Goal: Task Accomplishment & Management: Use online tool/utility

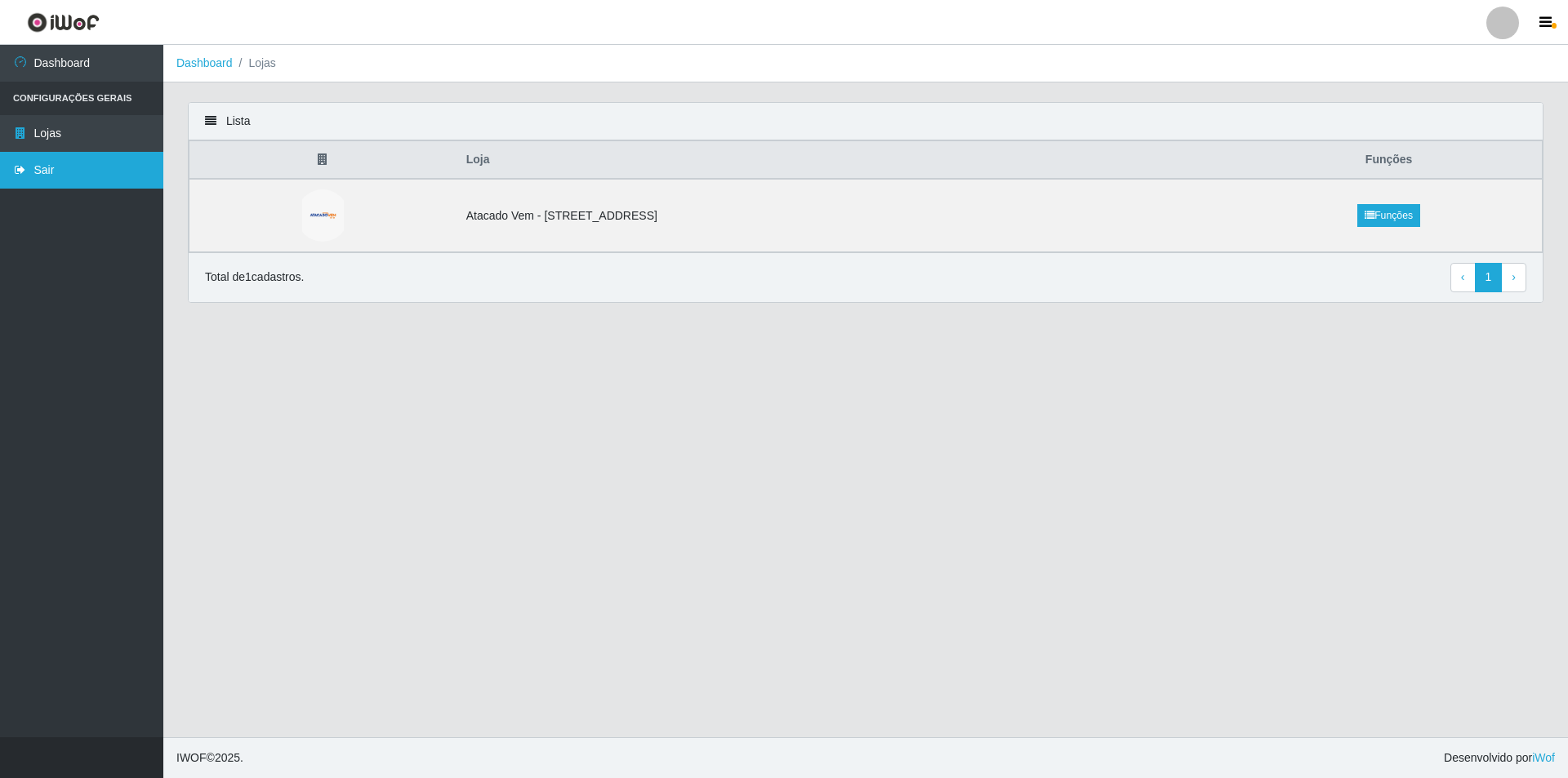
click at [67, 176] on link "Sair" at bounding box center [81, 170] width 163 height 37
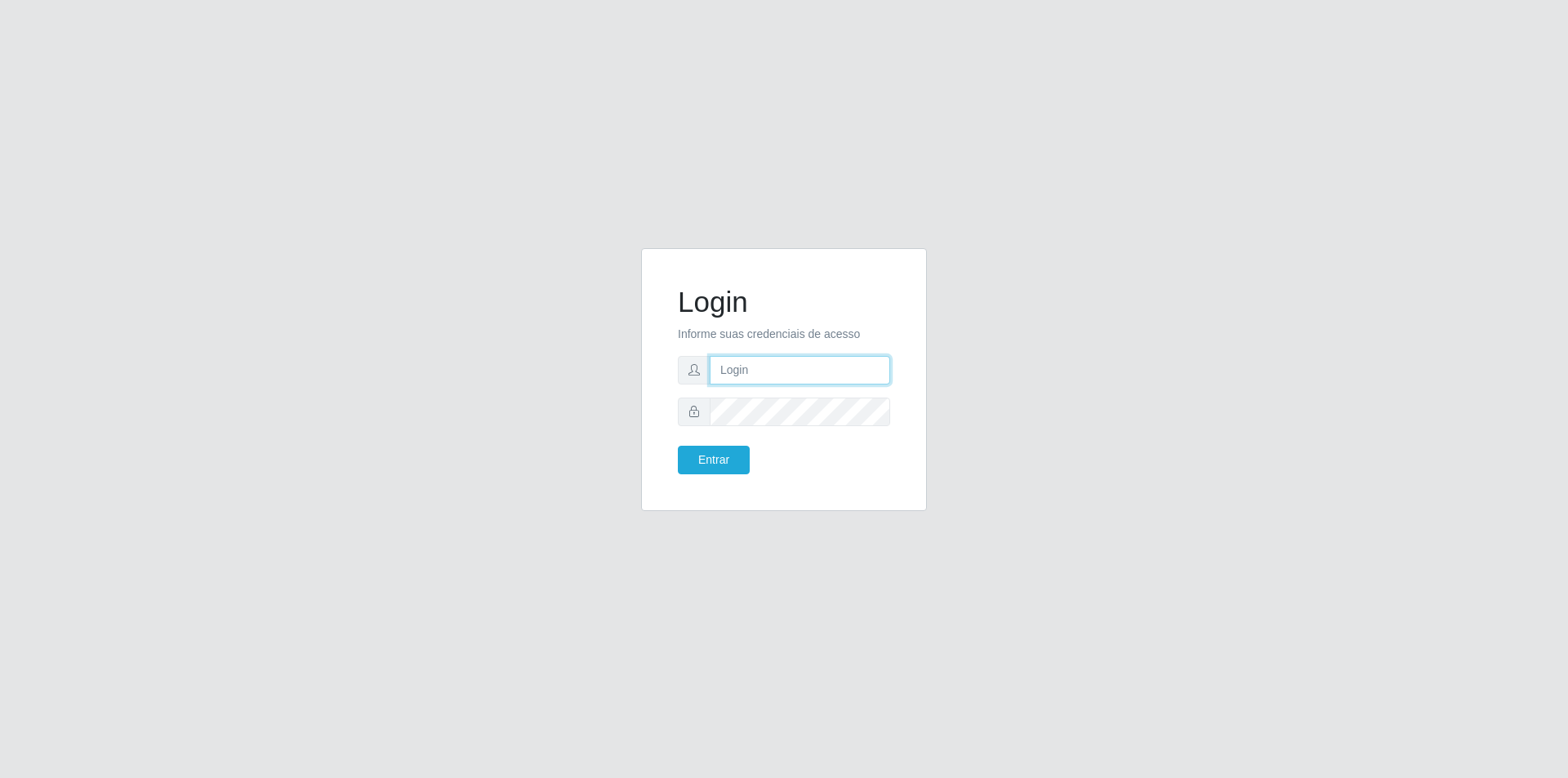
type input "[PERSON_NAME][EMAIL_ADDRESS][DOMAIN_NAME]"
click at [716, 452] on button "Entrar" at bounding box center [714, 460] width 71 height 29
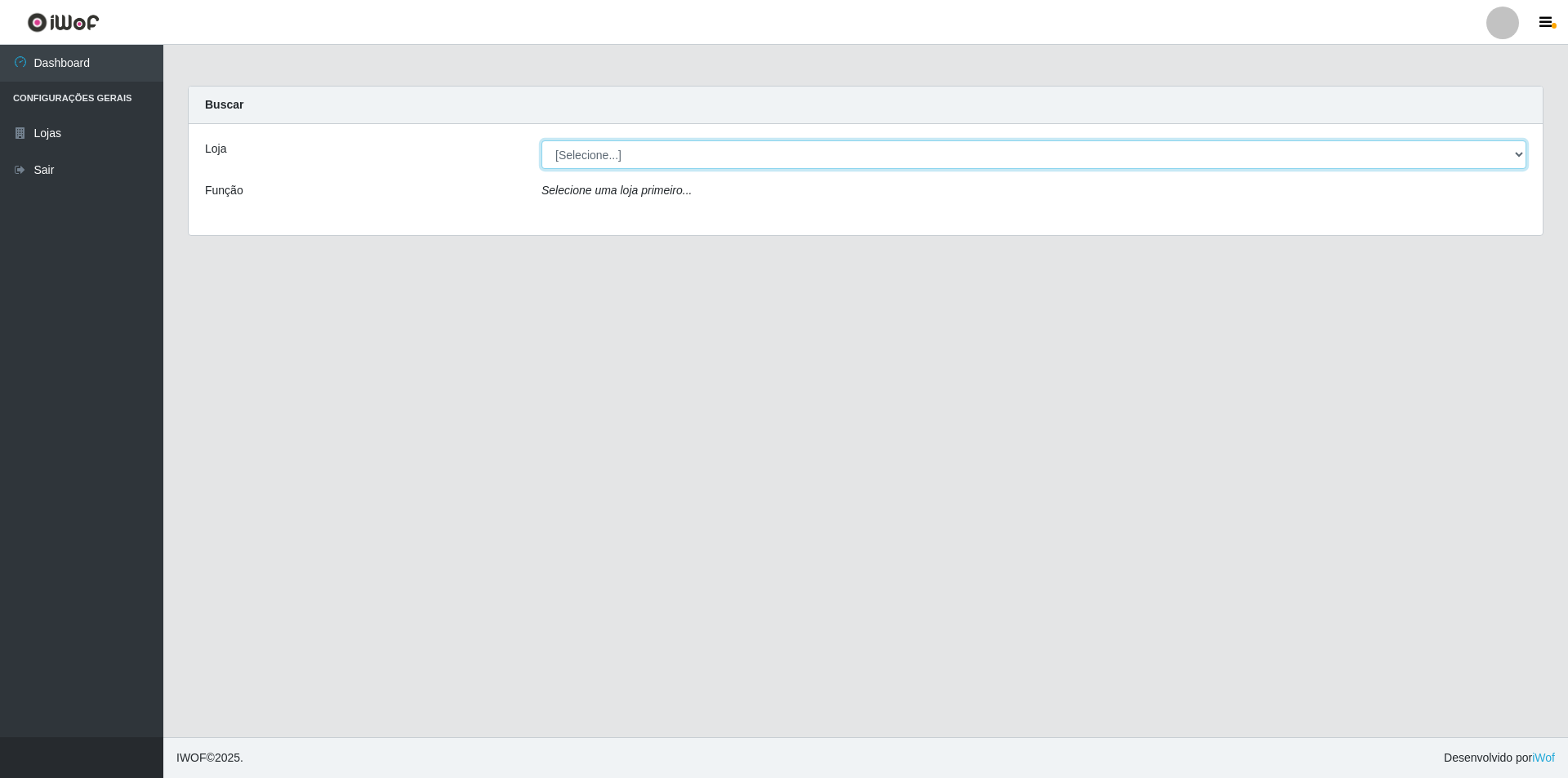
click at [632, 158] on select "[Selecione...] Atacado Vem - [STREET_ADDRESS]" at bounding box center [1034, 155] width 985 height 29
select select "461"
click at [542, 141] on select "[Selecione...] Atacado Vem - [STREET_ADDRESS]" at bounding box center [1034, 155] width 985 height 29
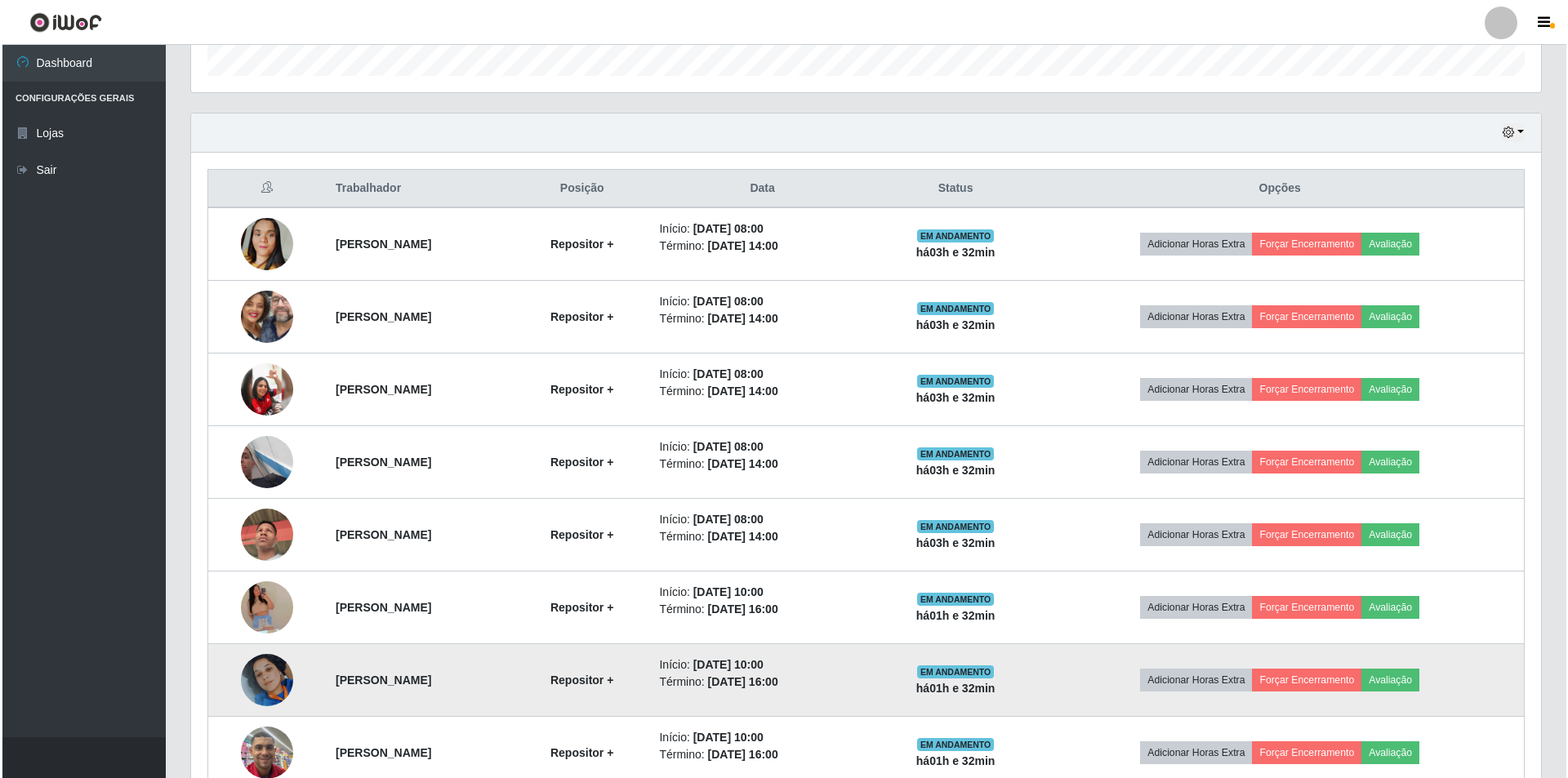
scroll to position [506, 0]
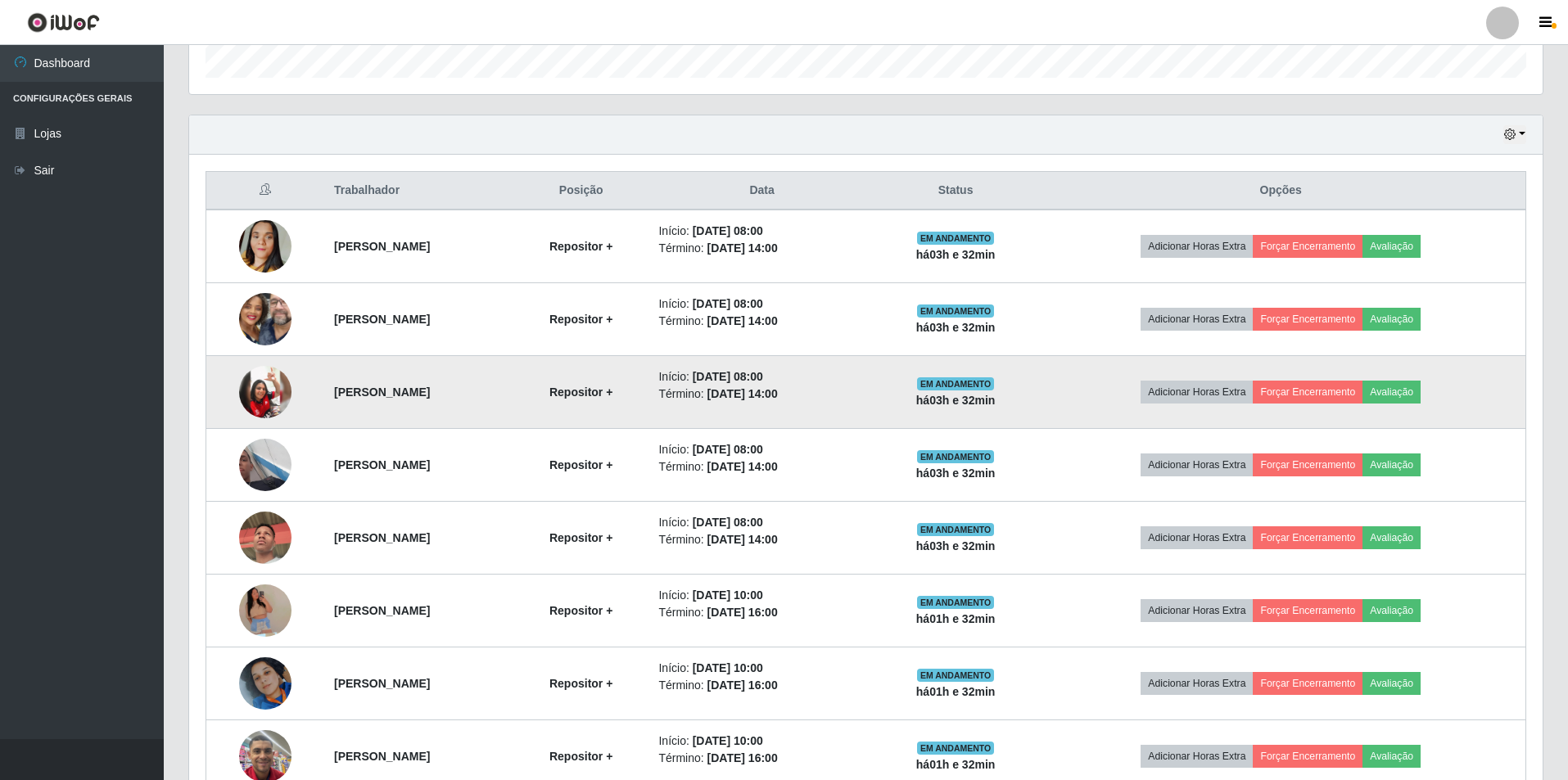
click at [265, 379] on img at bounding box center [265, 392] width 52 height 52
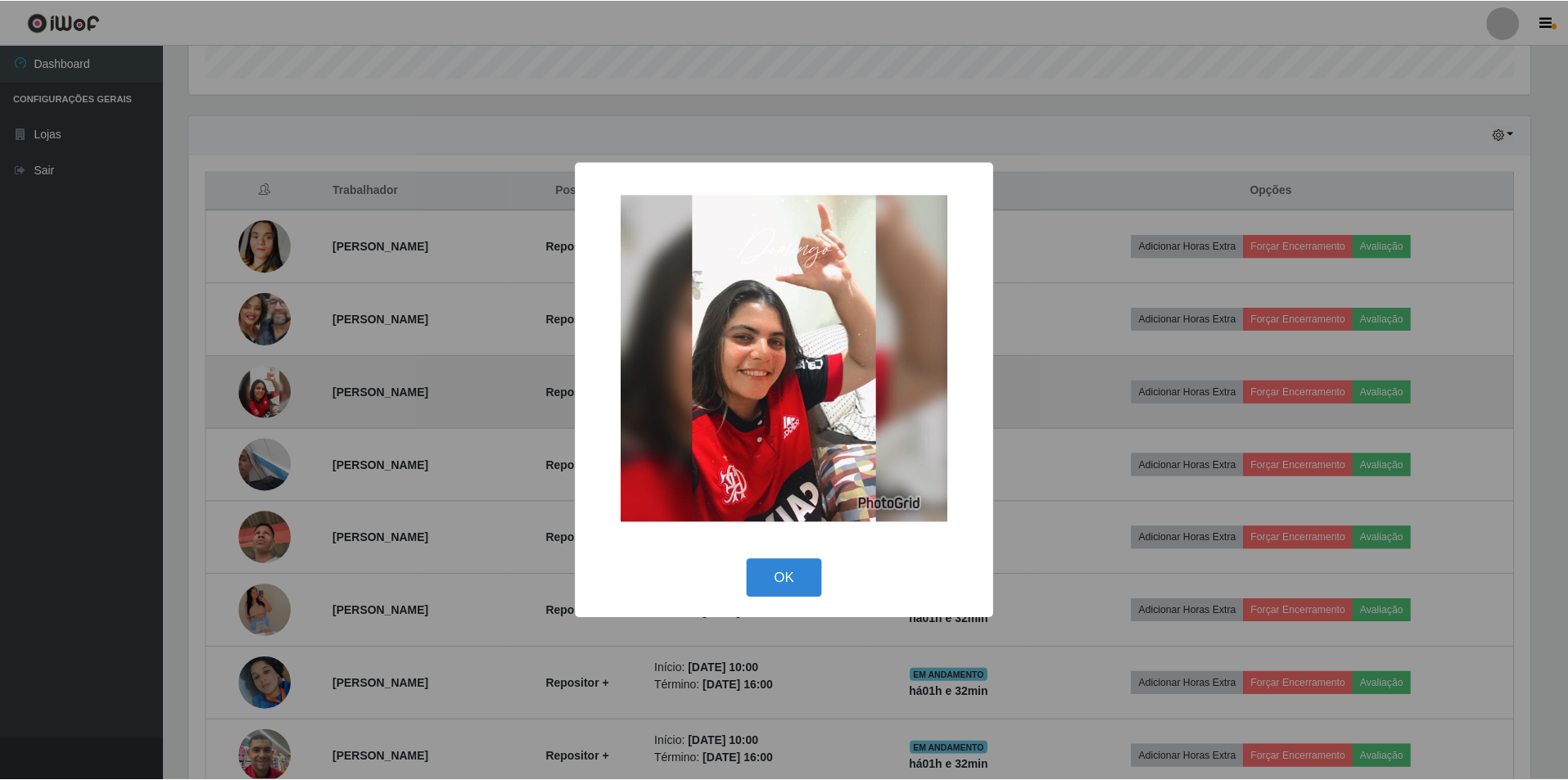
scroll to position [340, 1345]
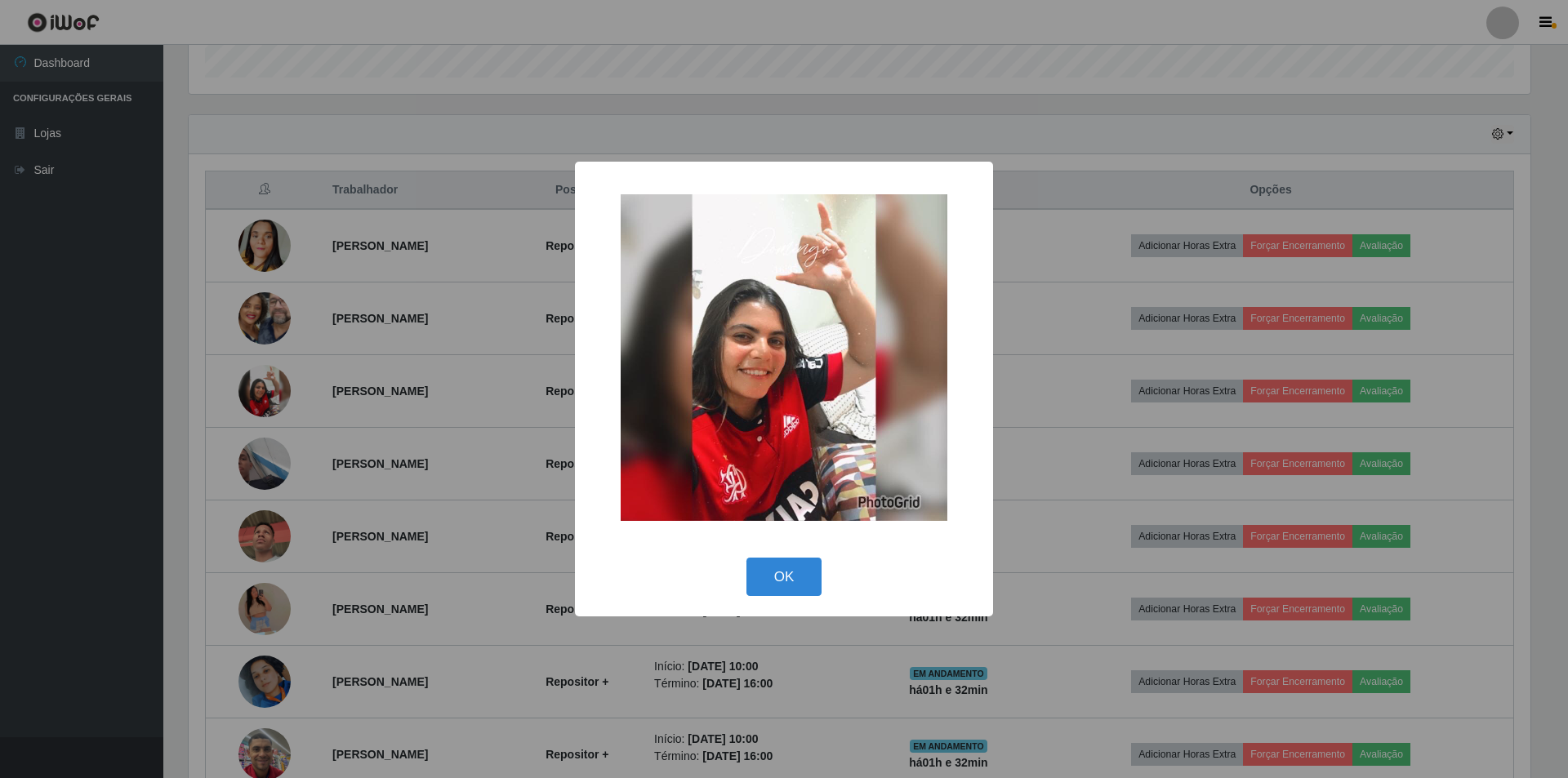
click at [352, 342] on div "× OK Cancel" at bounding box center [784, 389] width 1568 height 778
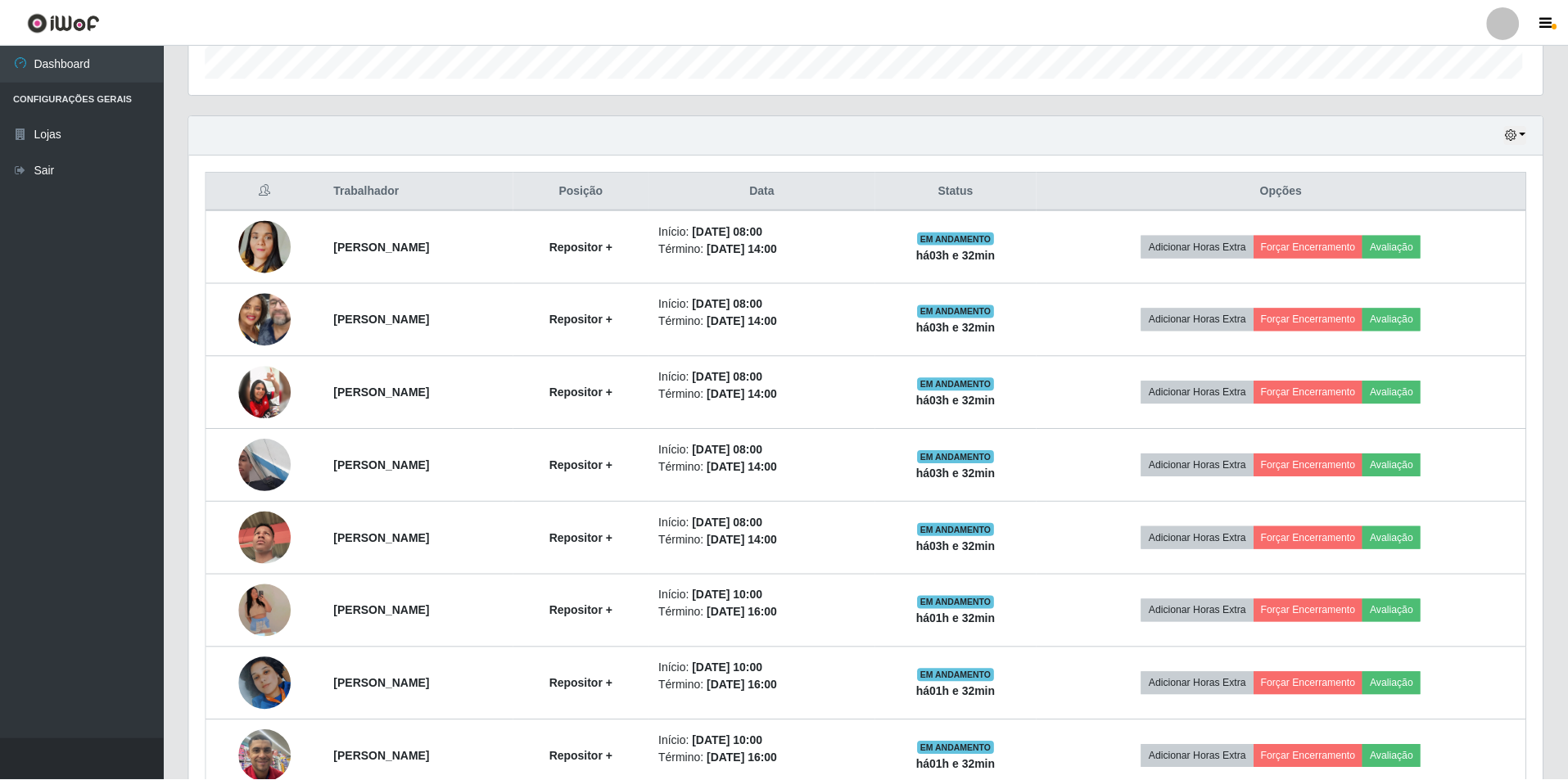
scroll to position [340, 1353]
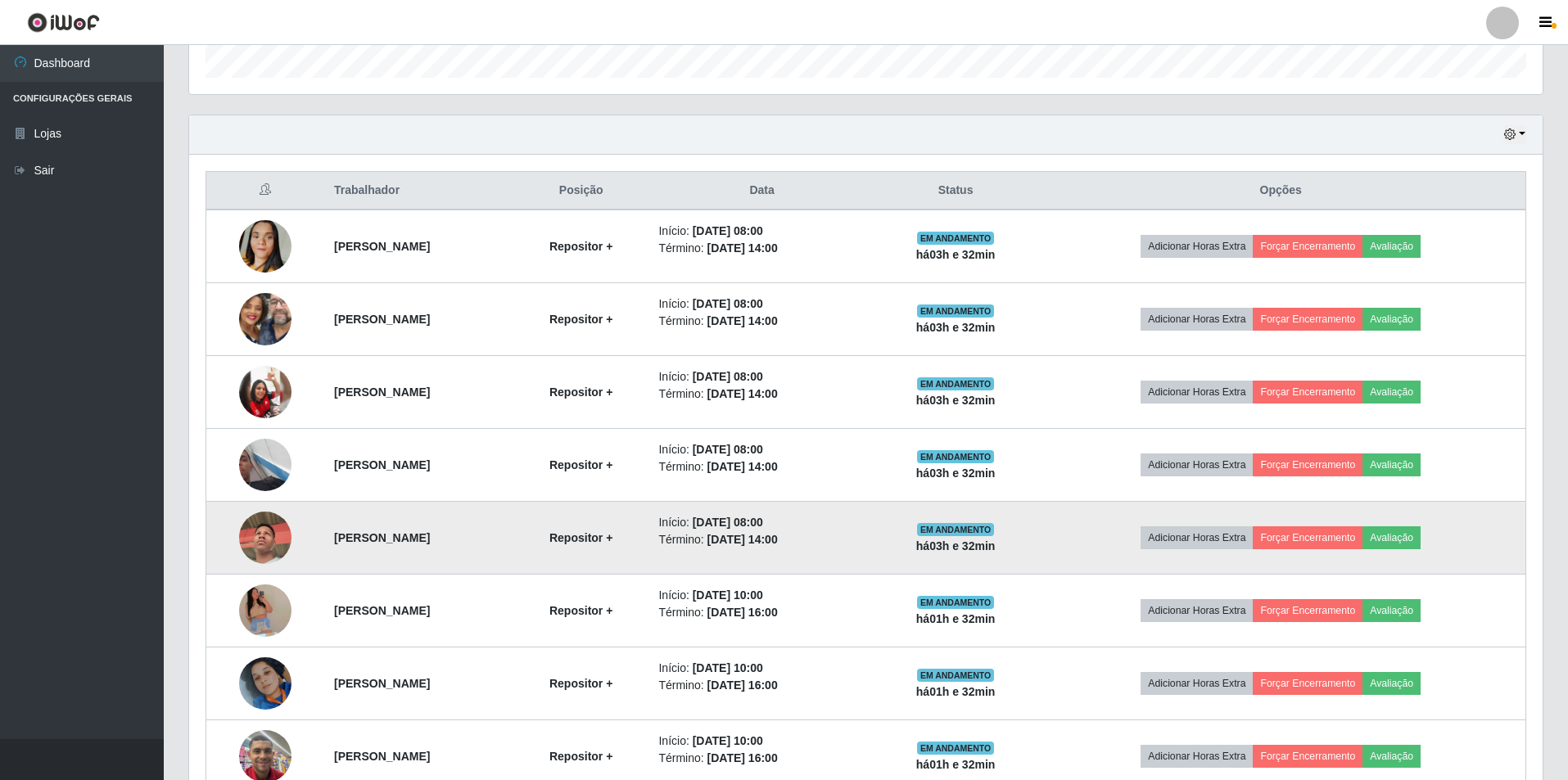
click at [273, 528] on img at bounding box center [265, 538] width 52 height 93
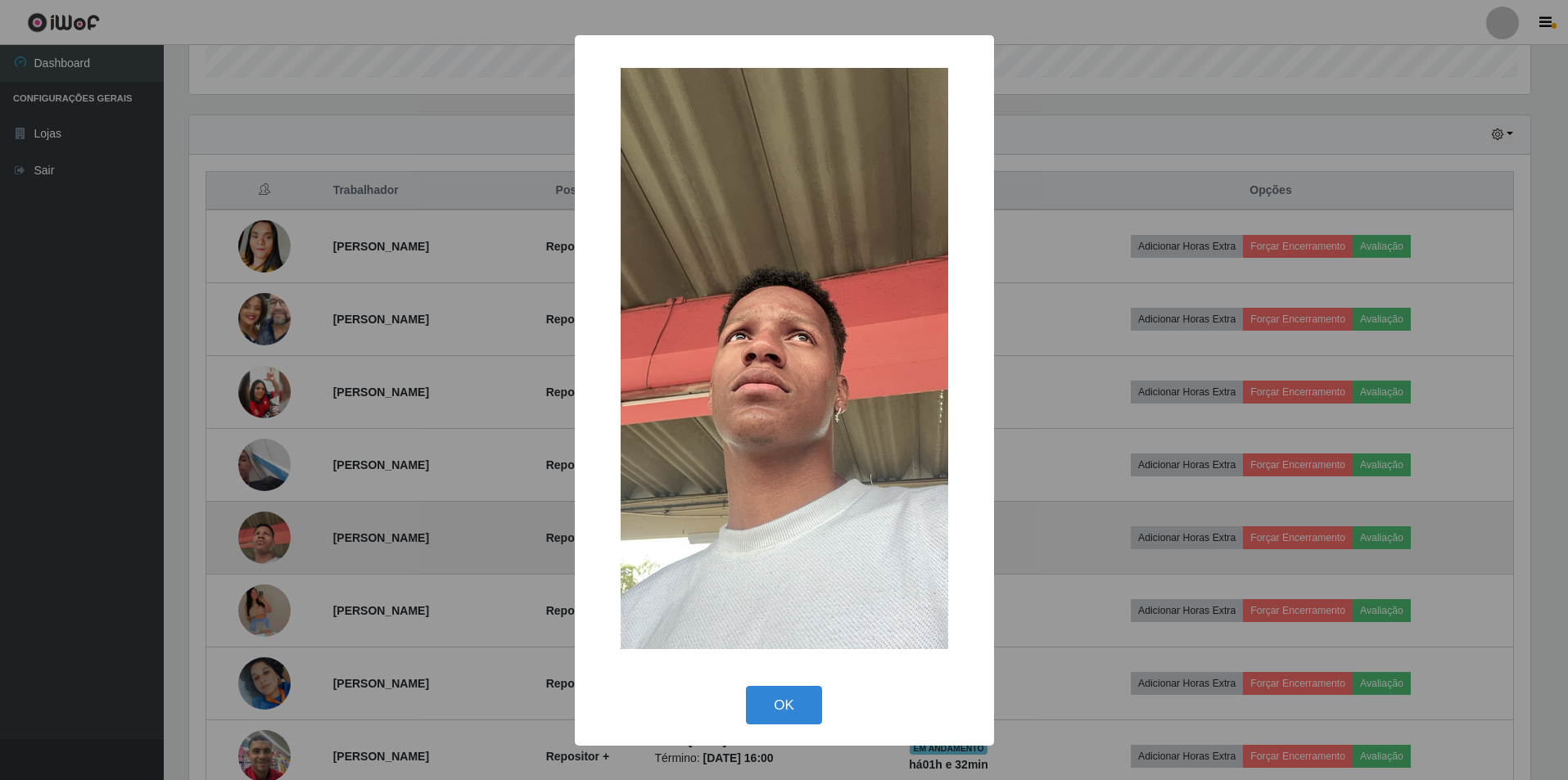
scroll to position [340, 1345]
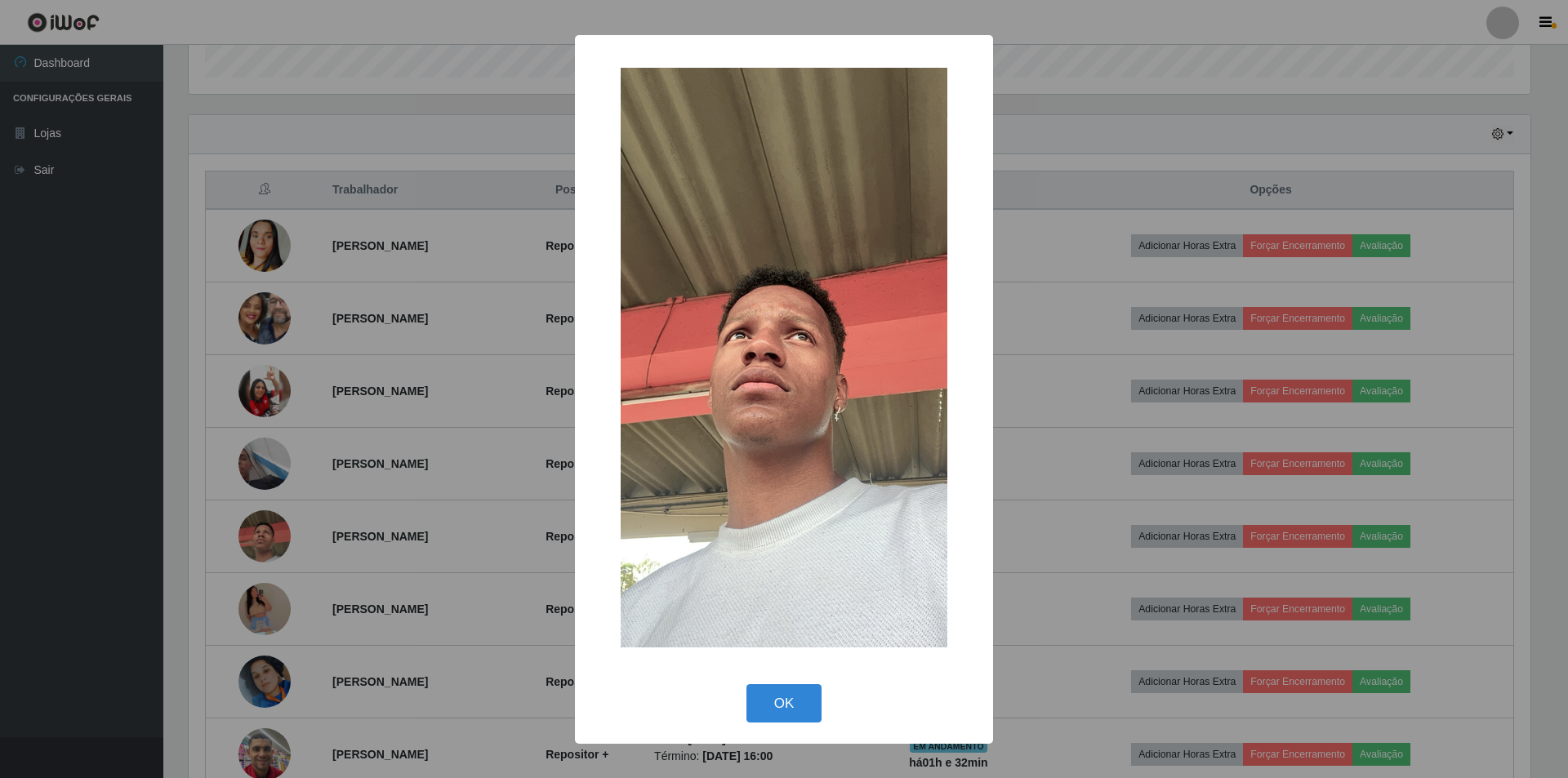
click at [378, 425] on div "× OK Cancel" at bounding box center [784, 389] width 1568 height 778
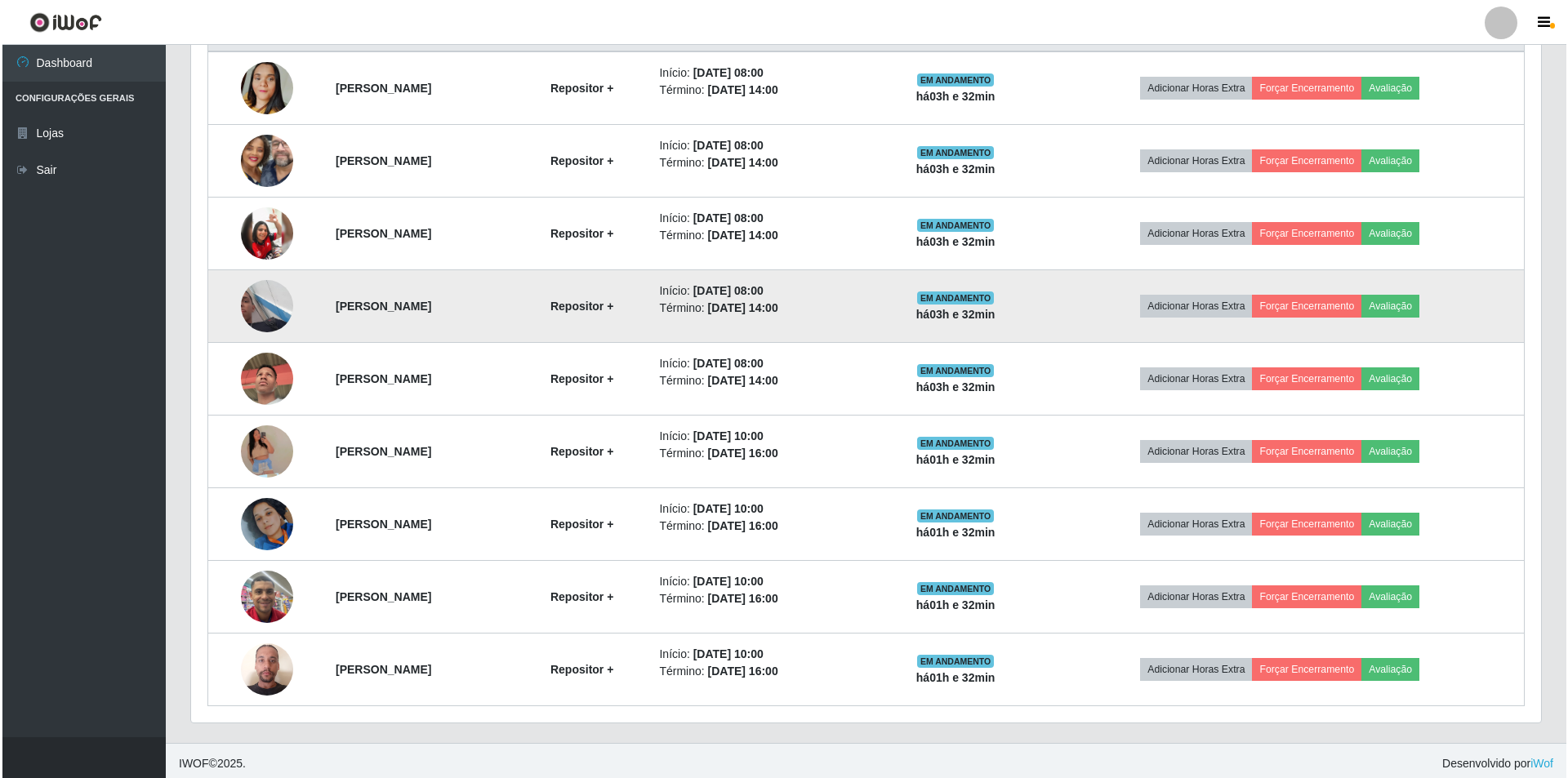
scroll to position [670, 0]
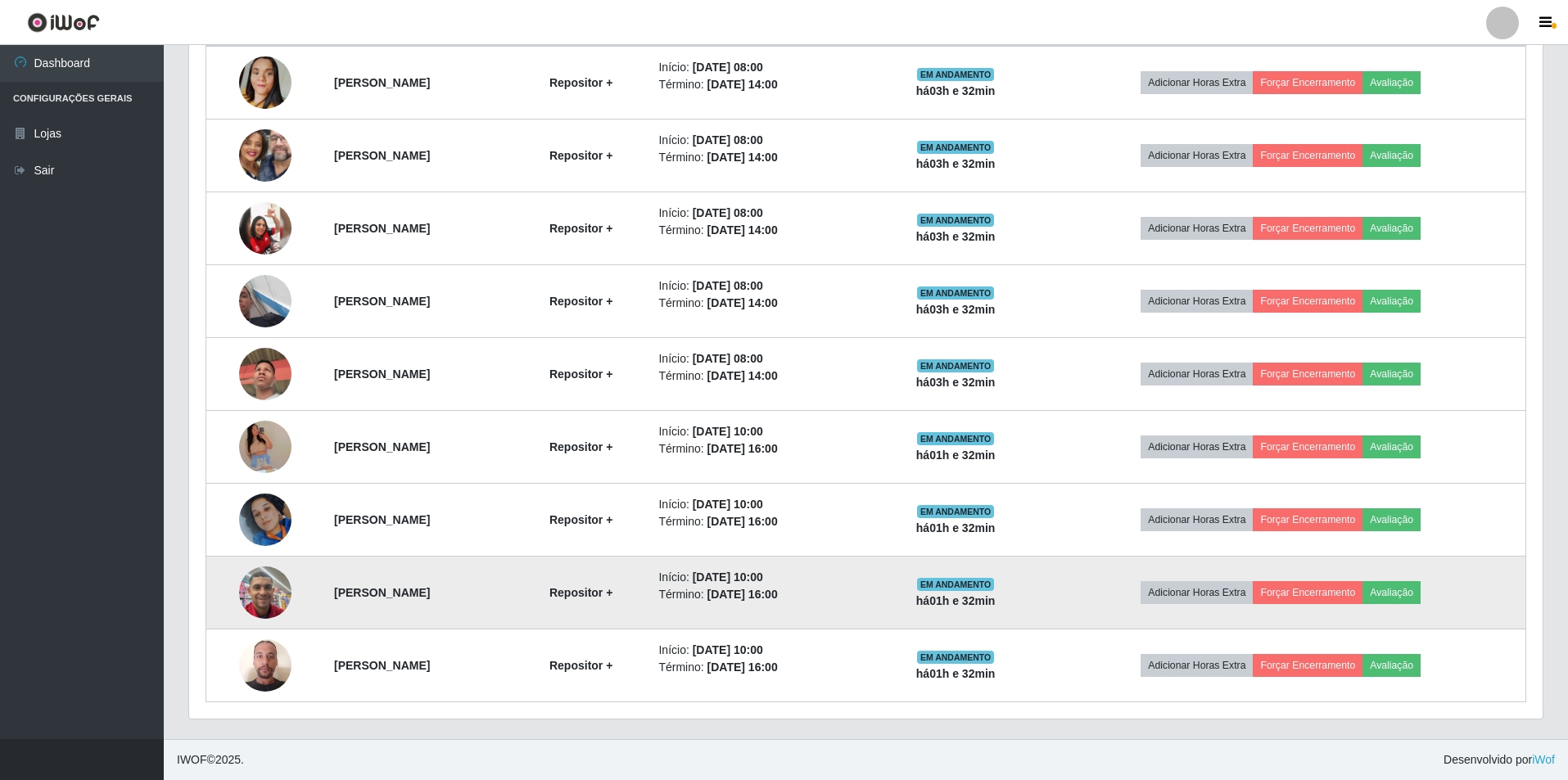
click at [263, 607] on img at bounding box center [265, 592] width 52 height 70
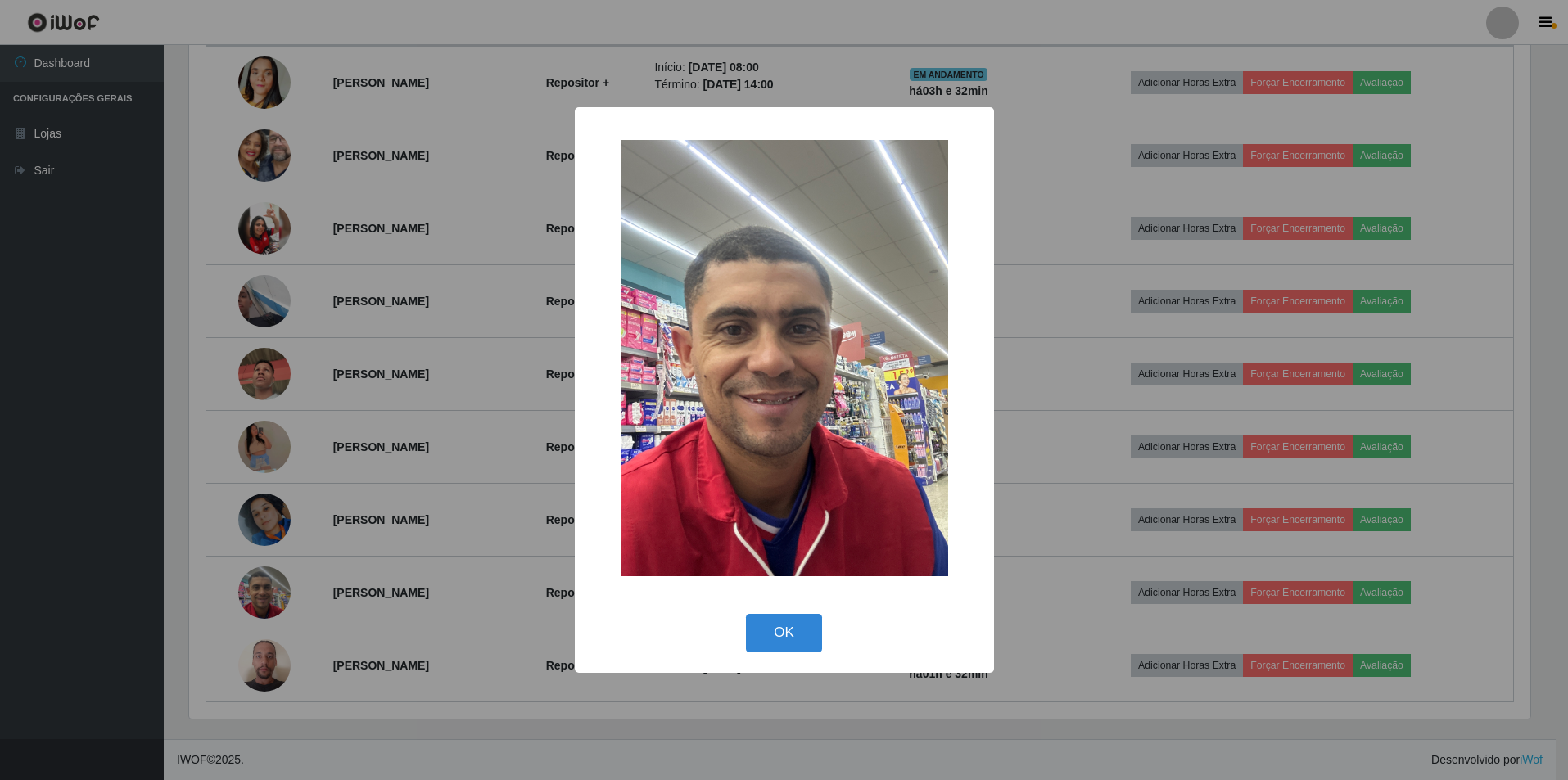
scroll to position [340, 1345]
click at [370, 496] on div "× OK Cancel" at bounding box center [786, 390] width 1572 height 780
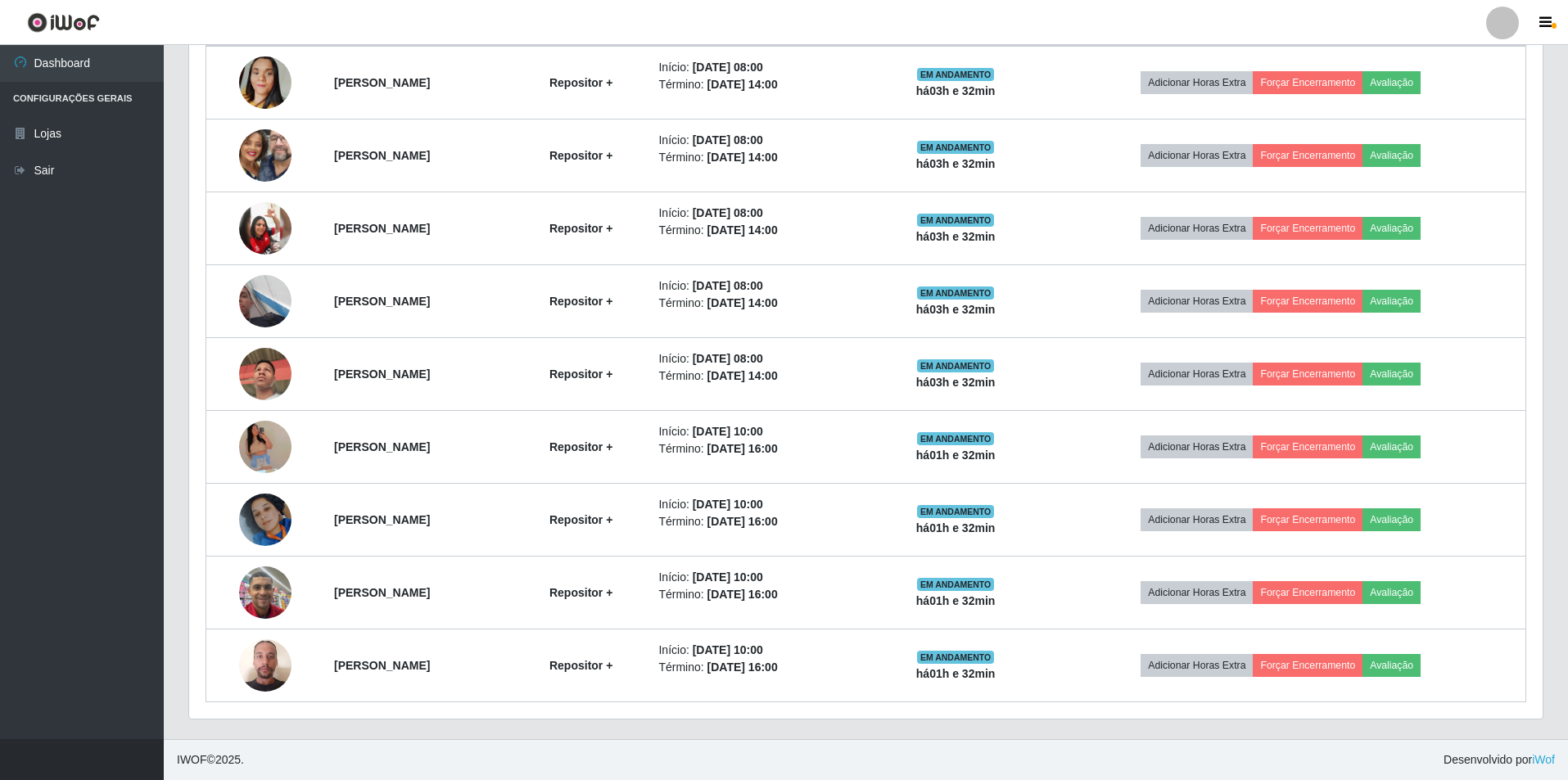
scroll to position [340, 1353]
